Goal: Transaction & Acquisition: Purchase product/service

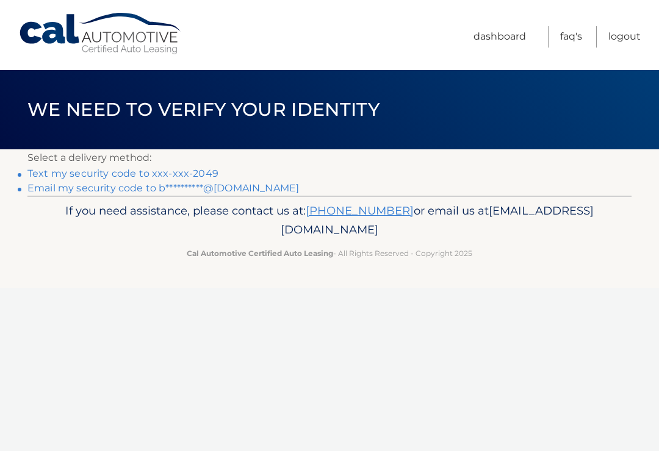
click at [191, 168] on link "Text my security code to xxx-xxx-2049" at bounding box center [122, 174] width 191 height 12
click at [118, 170] on link "Text my security code to xxx-xxx-2049" at bounding box center [122, 174] width 191 height 12
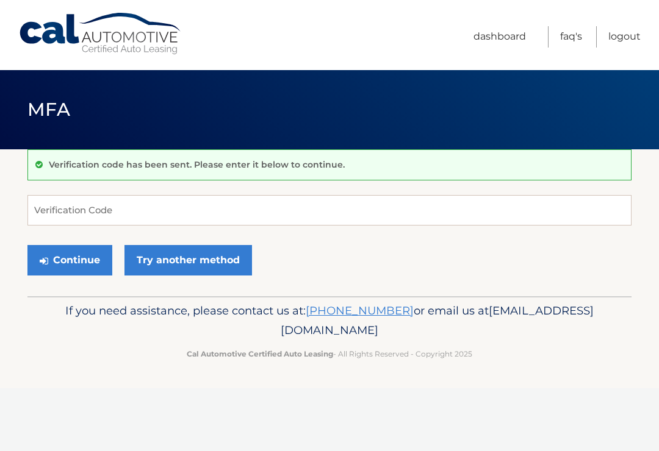
scroll to position [109, 0]
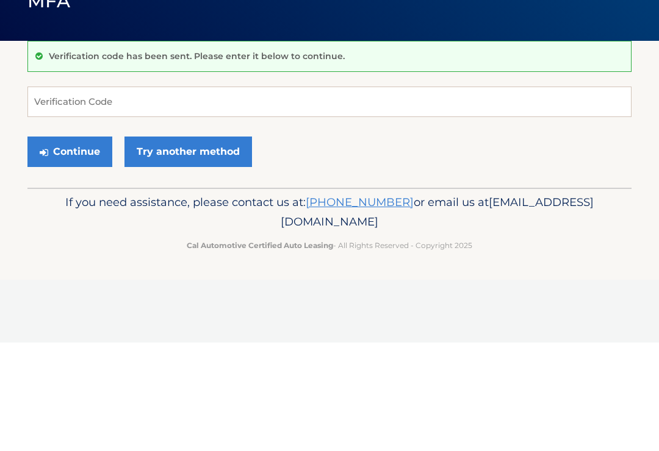
click at [138, 195] on input "Verification Code" at bounding box center [329, 210] width 604 height 30
type input "536474"
click at [70, 245] on button "Continue" at bounding box center [69, 260] width 85 height 30
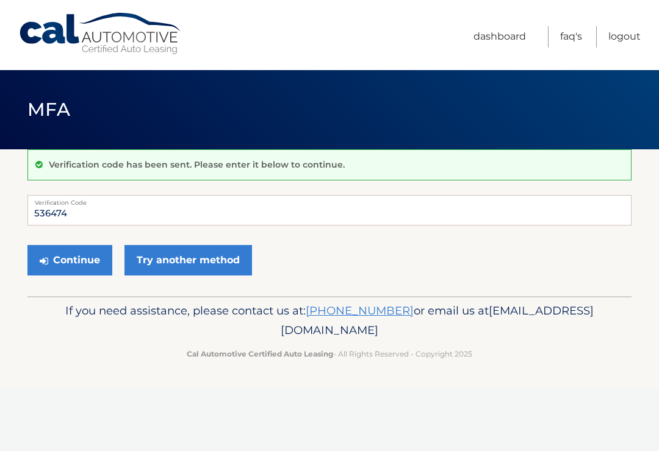
click at [71, 259] on button "Continue" at bounding box center [69, 260] width 85 height 30
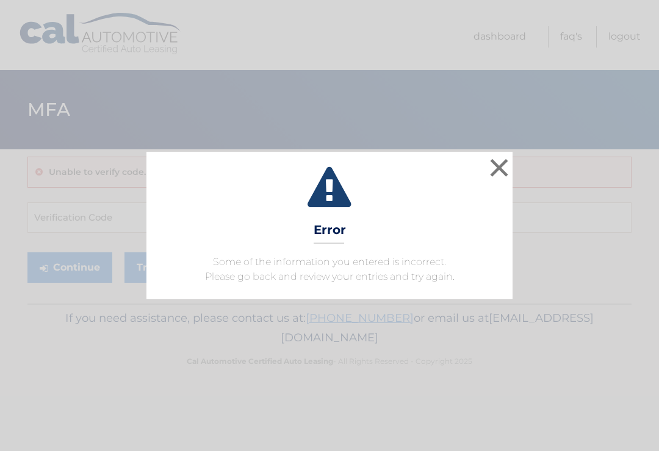
click at [496, 168] on button "×" at bounding box center [499, 167] width 24 height 24
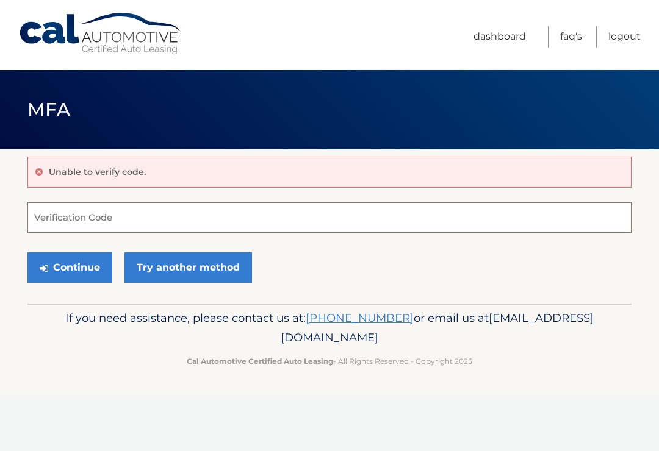
click at [235, 206] on input "Verification Code" at bounding box center [329, 217] width 604 height 30
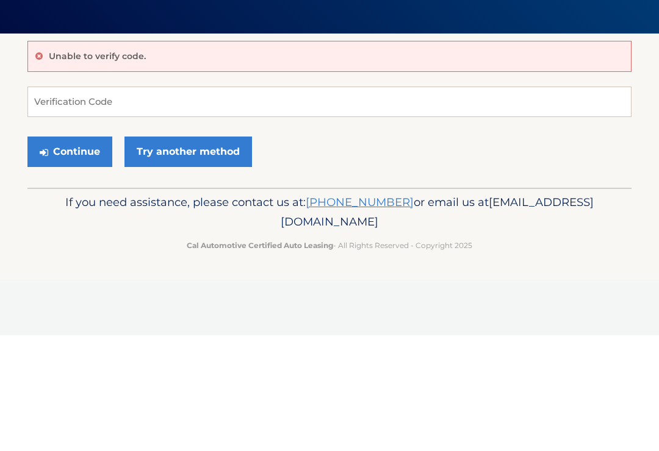
click at [333, 202] on form "Verification Code Continue Try another method" at bounding box center [329, 245] width 604 height 87
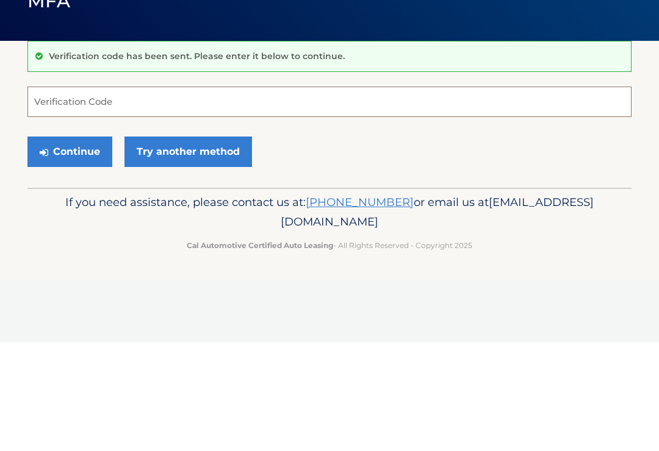
click at [251, 195] on input "Verification Code" at bounding box center [329, 210] width 604 height 30
type input "585482"
click at [70, 245] on button "Continue" at bounding box center [69, 260] width 85 height 30
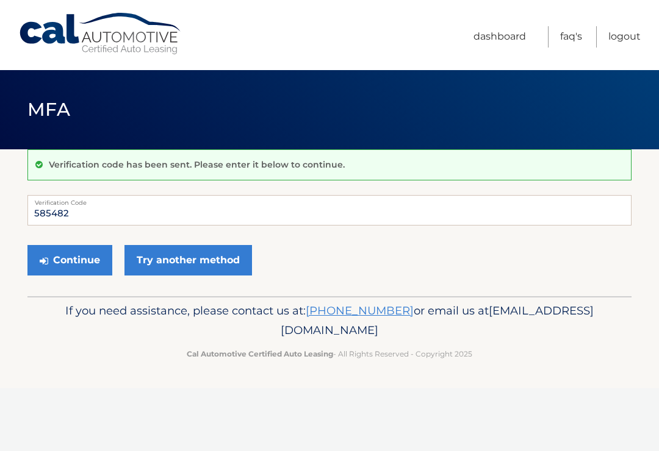
click at [72, 264] on button "Continue" at bounding box center [69, 260] width 85 height 30
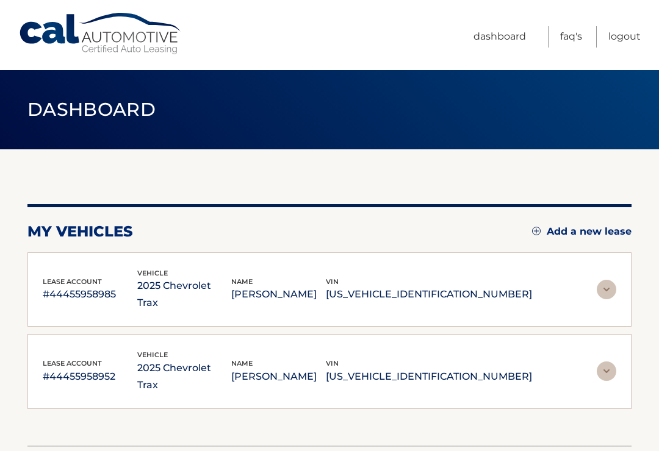
click at [606, 280] on img at bounding box center [606, 290] width 20 height 20
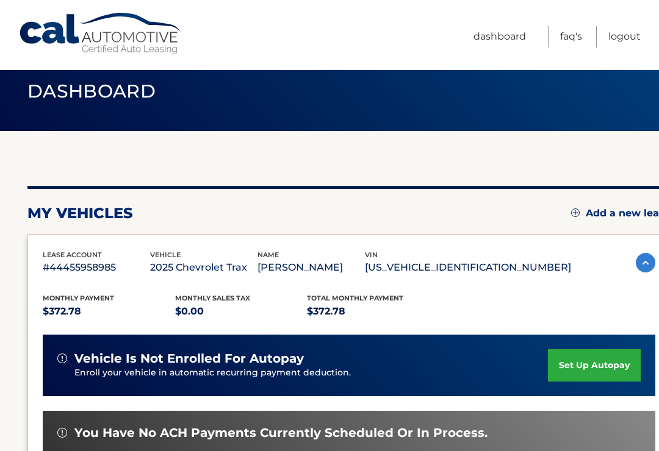
scroll to position [57, 0]
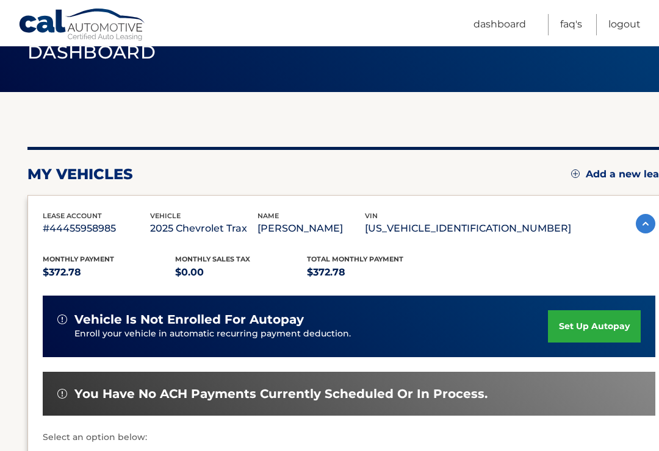
click at [584, 326] on link "set up autopay" at bounding box center [594, 326] width 93 height 32
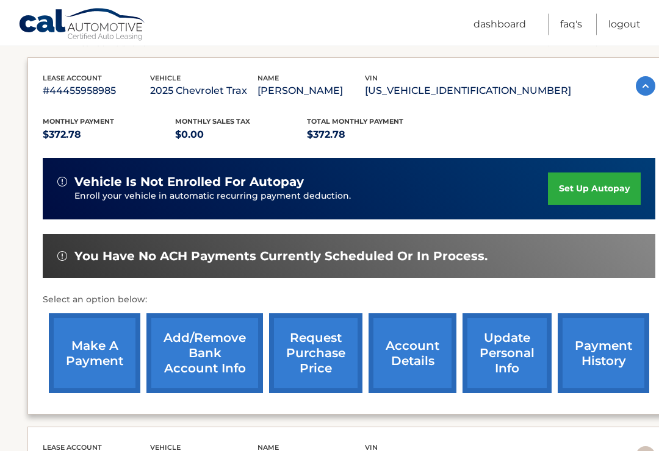
scroll to position [195, 0]
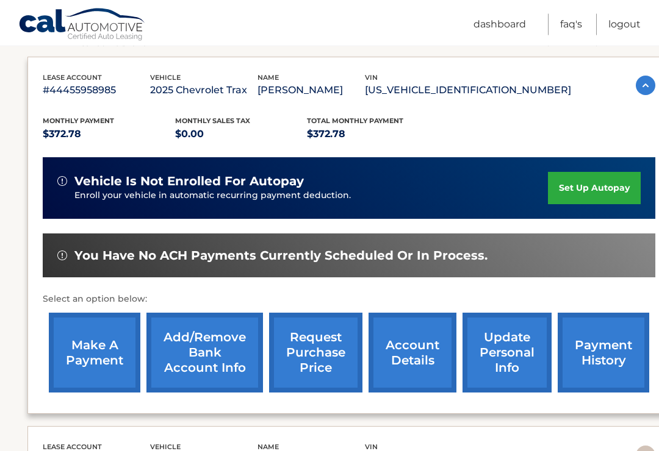
click at [93, 354] on link "make a payment" at bounding box center [94, 353] width 91 height 80
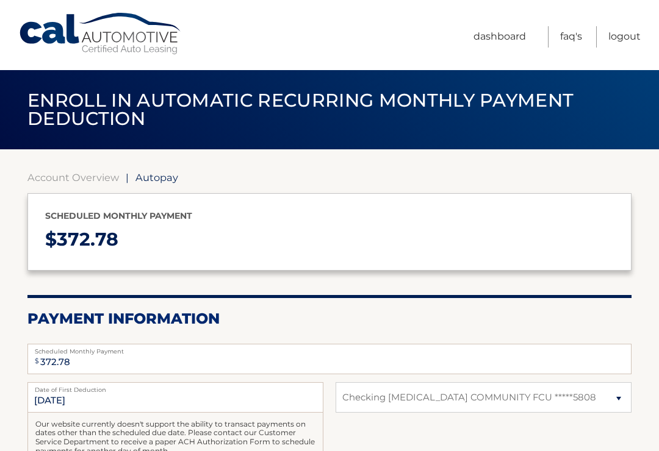
select select "NzRlNDE2NTMtMzc4ZS00YmU2LTlmZTUtZmYyZTBkZWE2ZTNh"
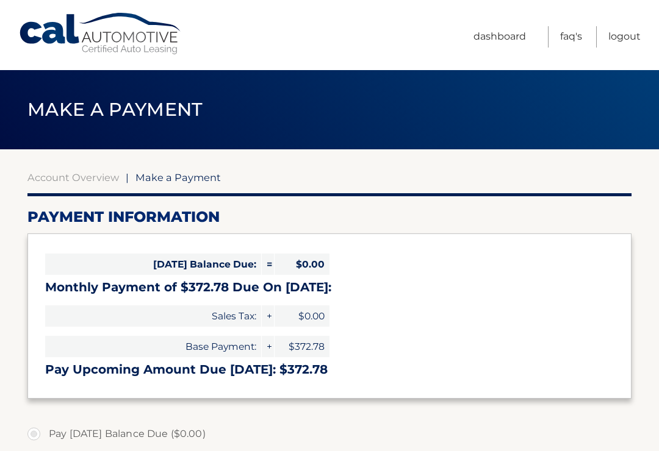
select select "NzRlNDE2NTMtMzc4ZS00YmU2LTlmZTUtZmYyZTBkZWE2ZTNh"
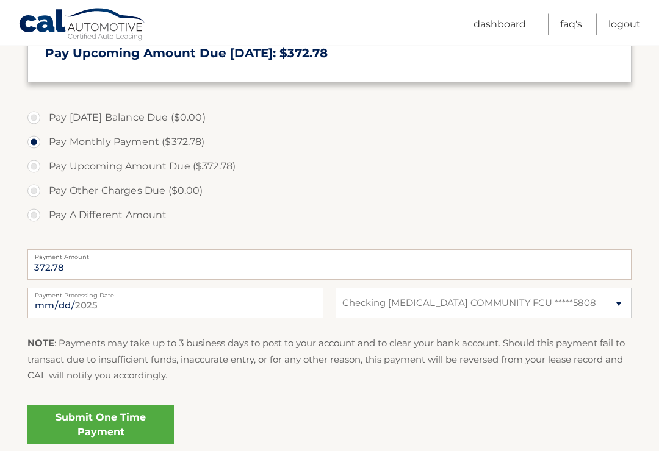
scroll to position [317, 0]
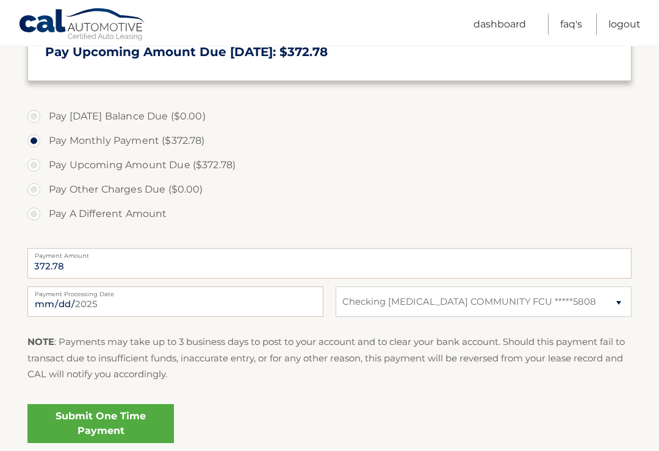
click at [123, 418] on link "Submit One Time Payment" at bounding box center [100, 424] width 146 height 39
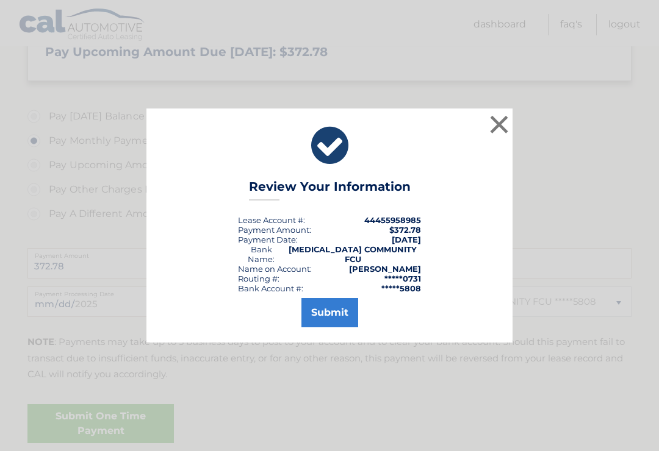
click at [335, 320] on button "Submit" at bounding box center [329, 312] width 57 height 29
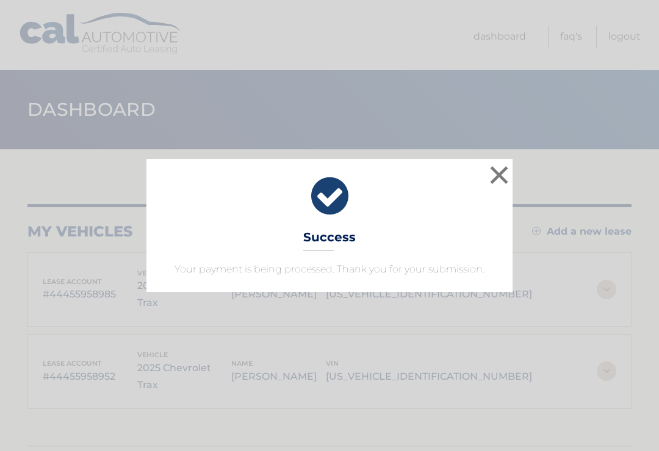
click at [506, 175] on button "×" at bounding box center [499, 175] width 24 height 24
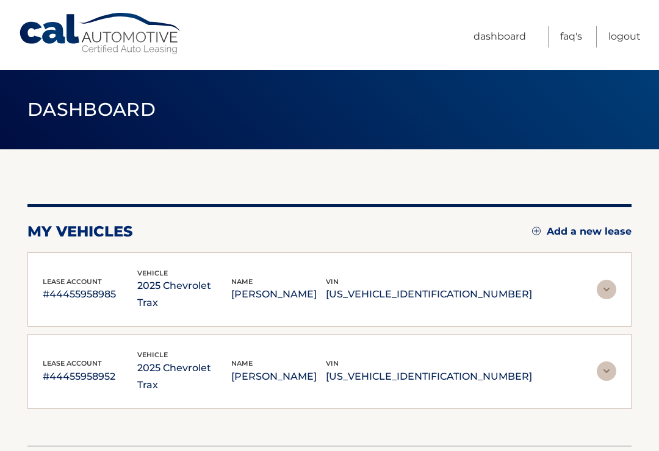
click at [612, 362] on img at bounding box center [606, 372] width 20 height 20
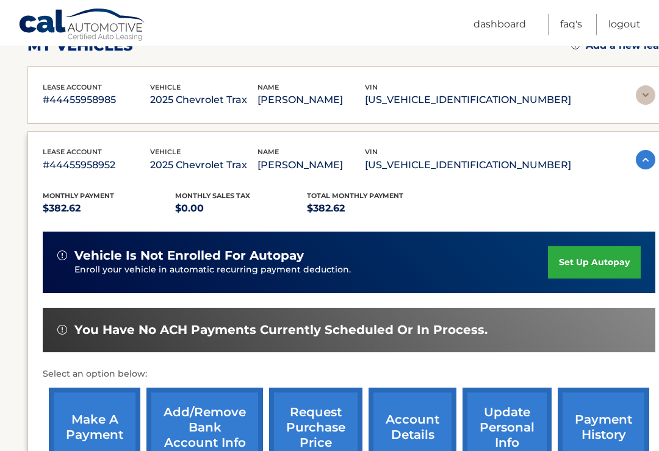
scroll to position [189, 0]
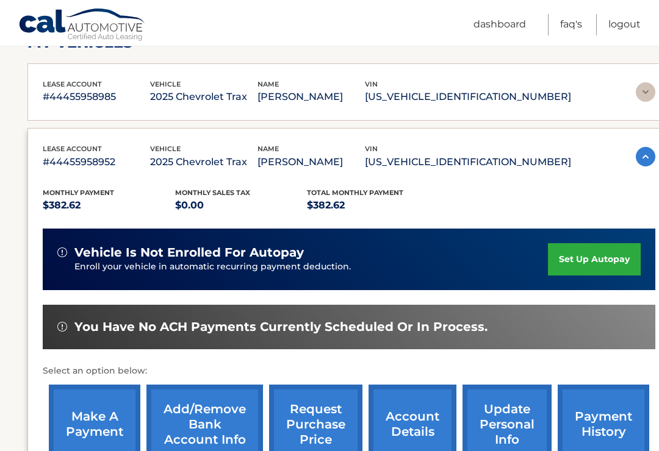
click at [95, 426] on link "make a payment" at bounding box center [94, 425] width 91 height 80
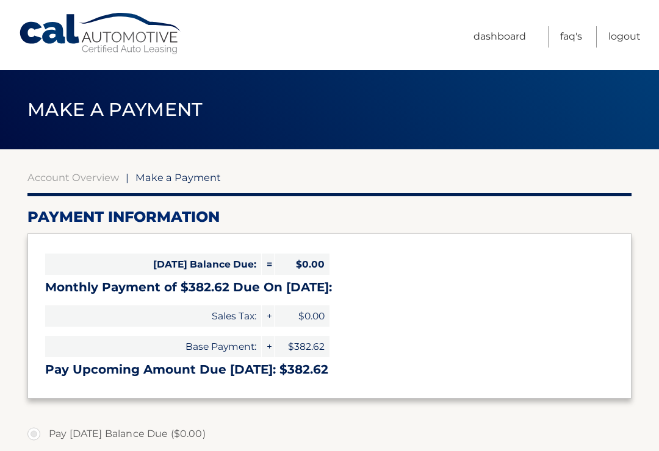
select select "NmJlZjkxM2YtMzkzZC00NjRmLWIwMTAtOGYwNjNkNmIwYzFl"
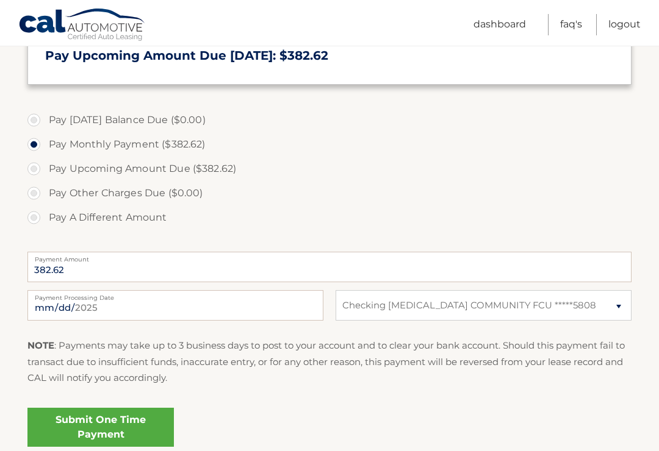
scroll to position [329, 0]
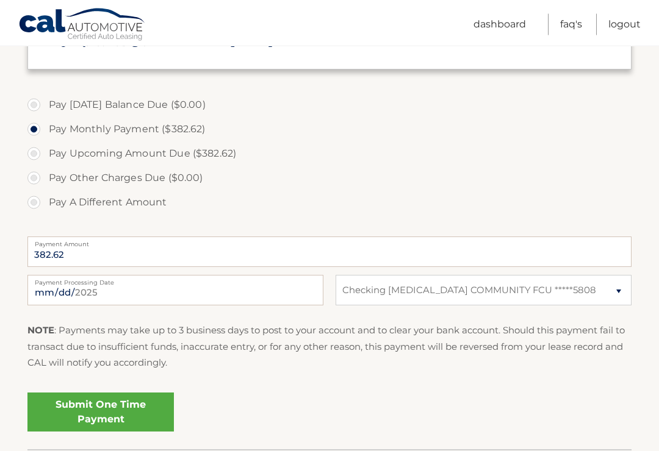
click at [117, 410] on link "Submit One Time Payment" at bounding box center [100, 412] width 146 height 39
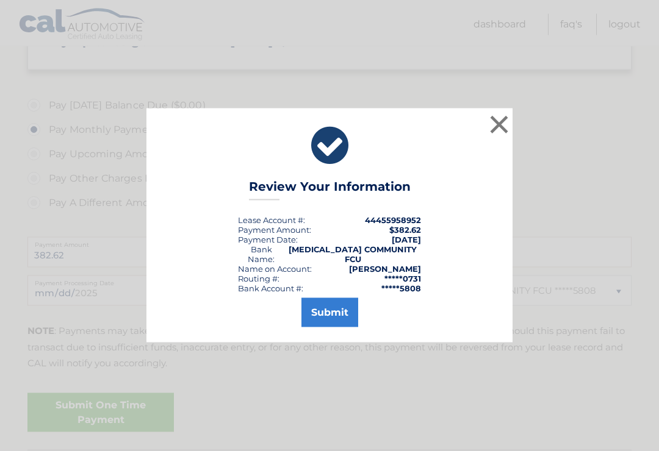
scroll to position [329, 0]
click at [332, 317] on button "Submit" at bounding box center [329, 312] width 57 height 29
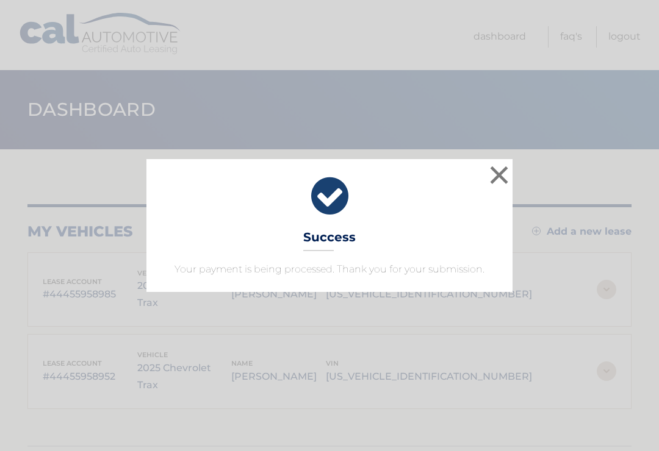
click at [499, 171] on button "×" at bounding box center [499, 175] width 24 height 24
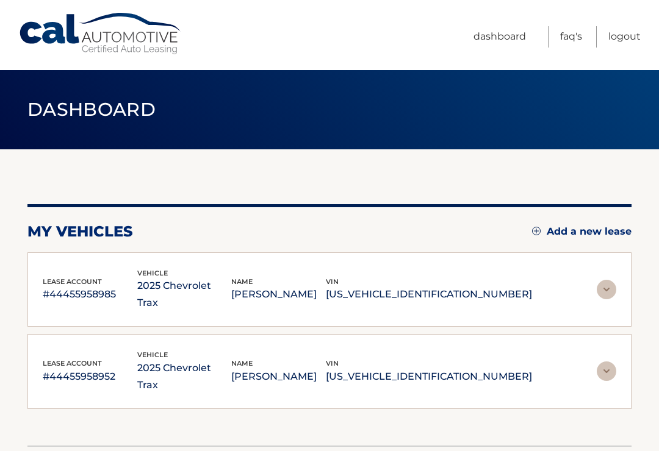
click at [619, 35] on link "Logout" at bounding box center [624, 36] width 32 height 21
